Goal: Transaction & Acquisition: Purchase product/service

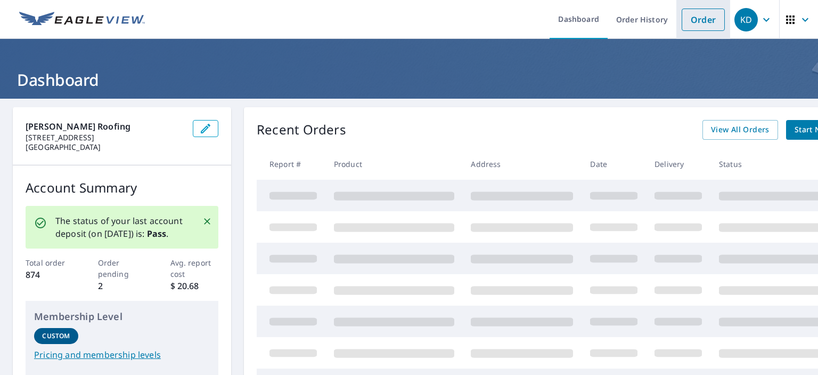
click at [690, 19] on link "Order" at bounding box center [703, 20] width 43 height 22
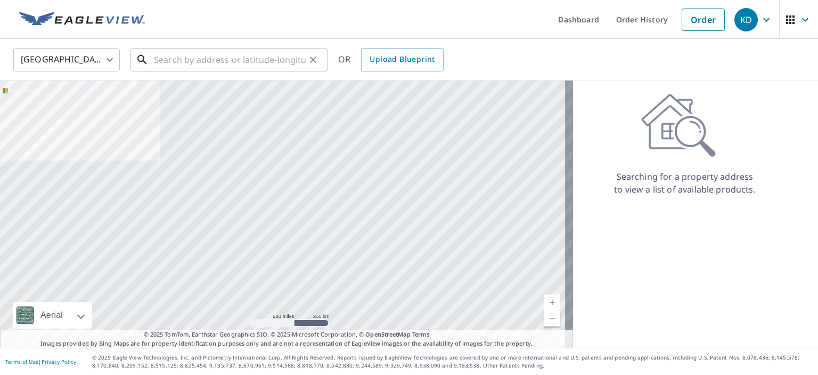
click at [154, 56] on input "text" at bounding box center [230, 60] width 152 height 30
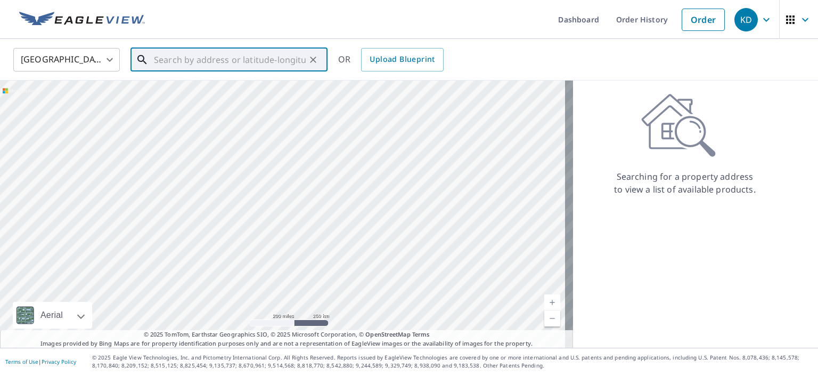
paste input "[STREET_ADDRESS]"
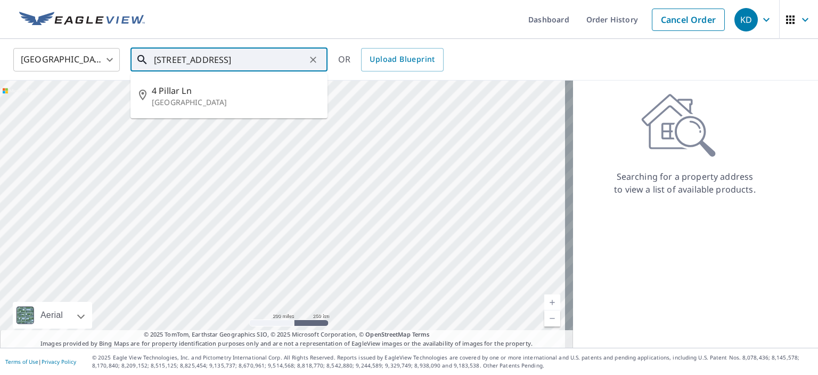
type input "[STREET_ADDRESS]"
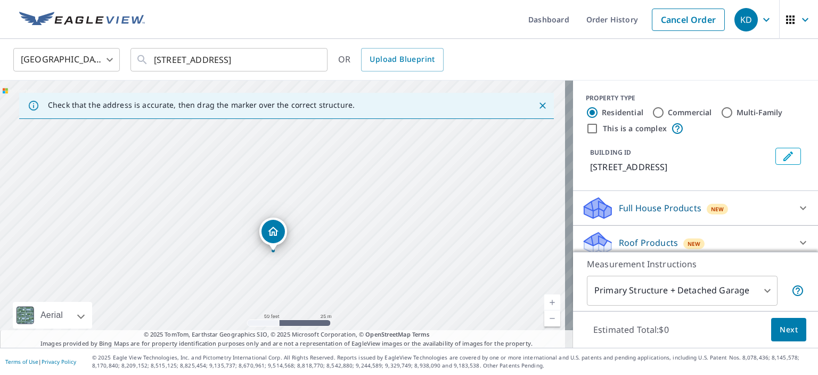
drag, startPoint x: 315, startPoint y: 200, endPoint x: 306, endPoint y: 238, distance: 39.5
click at [306, 238] on div "[STREET_ADDRESS]" at bounding box center [286, 213] width 573 height 267
drag, startPoint x: 283, startPoint y: 251, endPoint x: 305, endPoint y: 202, distance: 53.5
click at [305, 202] on div "[STREET_ADDRESS]" at bounding box center [286, 213] width 573 height 267
drag, startPoint x: 318, startPoint y: 193, endPoint x: 318, endPoint y: 213, distance: 19.2
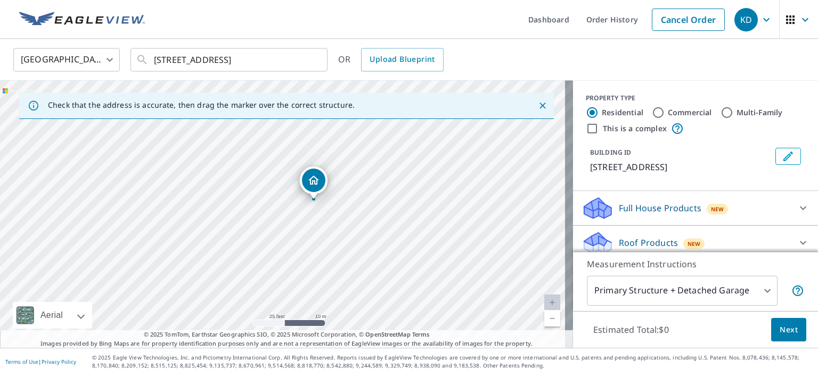
click at [318, 213] on div "[STREET_ADDRESS]" at bounding box center [286, 213] width 573 height 267
drag, startPoint x: 314, startPoint y: 188, endPoint x: 311, endPoint y: 193, distance: 6.7
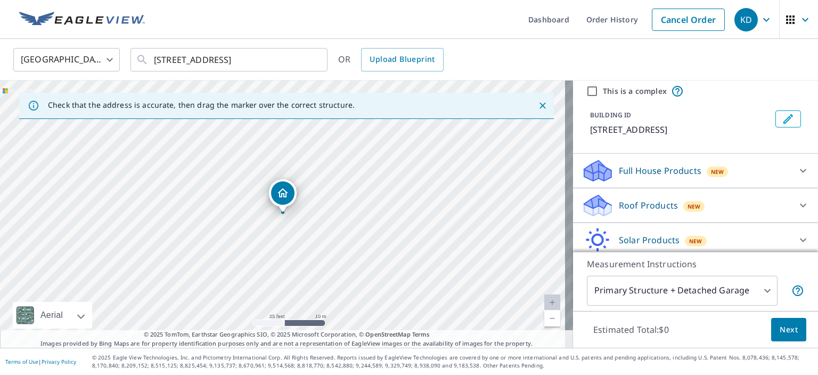
scroll to position [77, 0]
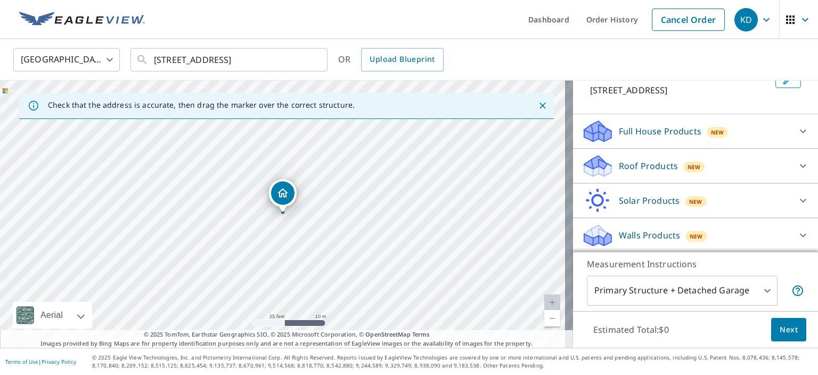
click at [628, 163] on p "Roof Products" at bounding box center [648, 165] width 59 height 13
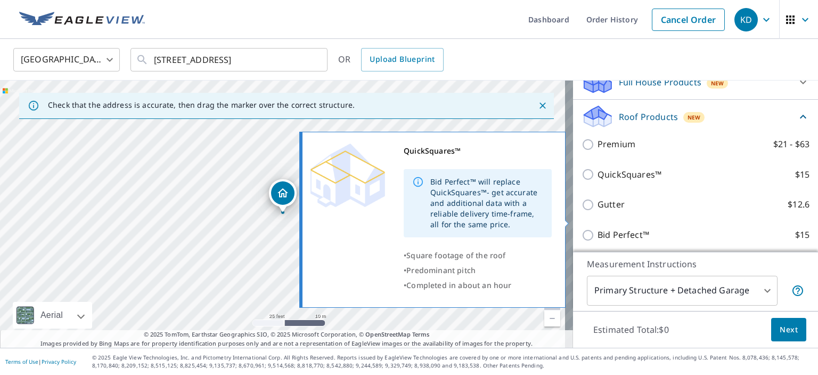
scroll to position [183, 0]
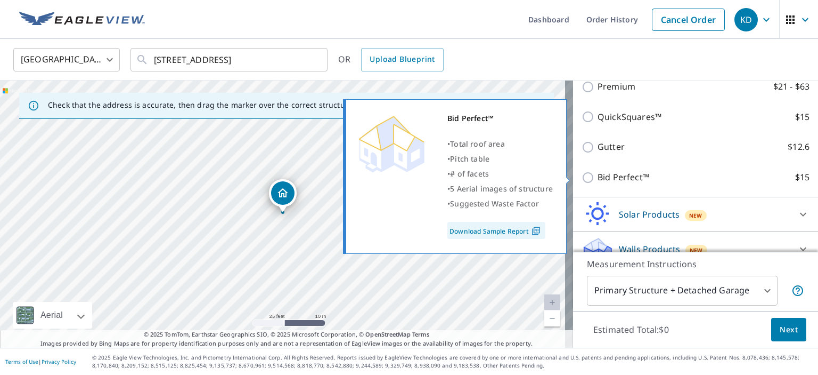
click at [582, 180] on input "Bid Perfect™ $15" at bounding box center [590, 177] width 16 height 13
checkbox input "true"
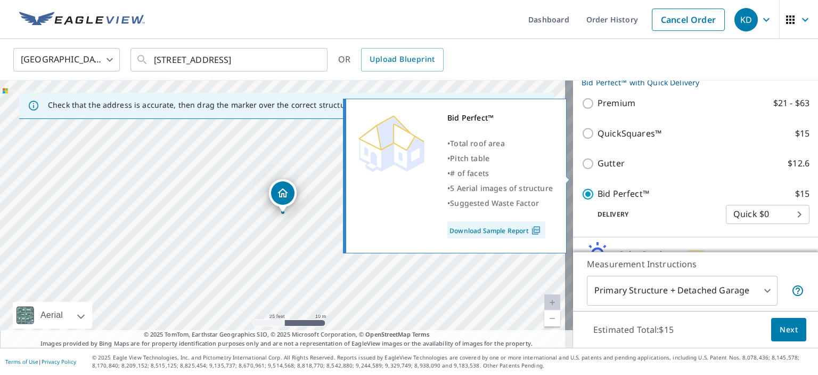
scroll to position [200, 0]
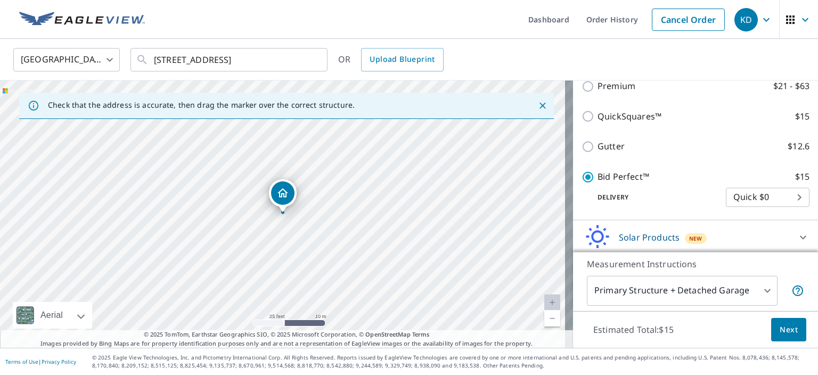
click at [782, 322] on button "Next" at bounding box center [789, 330] width 35 height 24
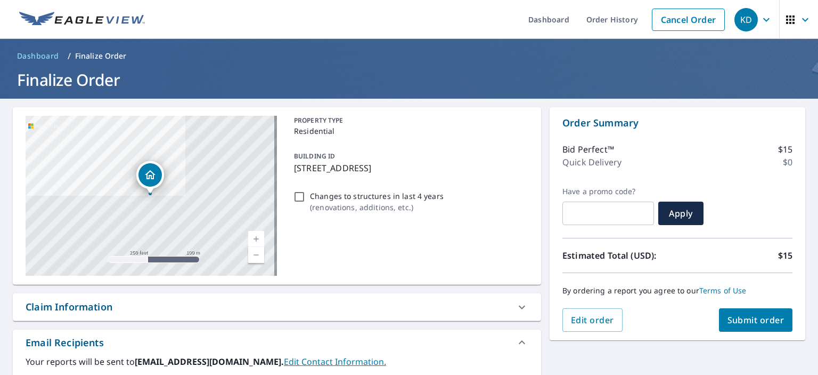
click at [751, 316] on span "Submit order" at bounding box center [756, 320] width 57 height 12
checkbox input "true"
